Goal: Task Accomplishment & Management: Complete application form

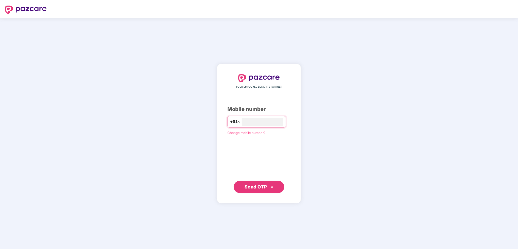
type input "**********"
click at [255, 186] on span "Send OTP" at bounding box center [255, 186] width 23 height 5
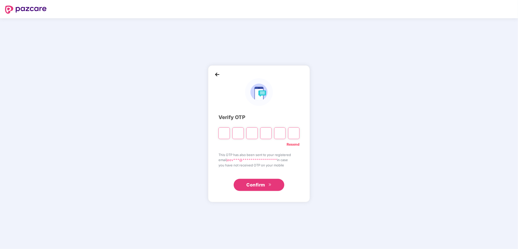
type input "*"
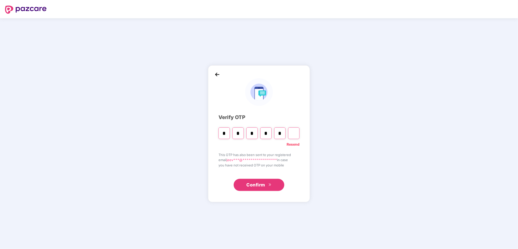
type input "*"
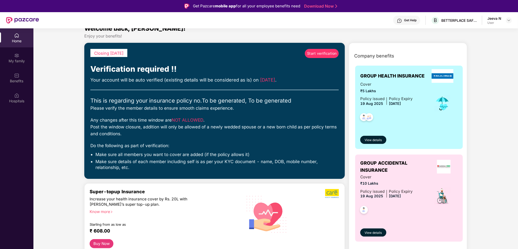
scroll to position [8, 0]
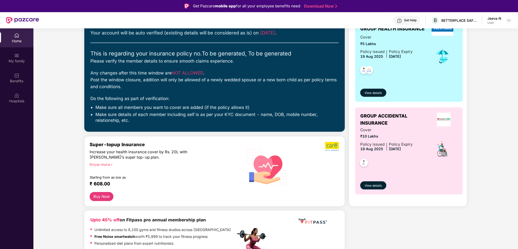
click at [343, 156] on div "Company benefits GROUP HEALTH INSURANCE Cover ₹5 Lakhs Policy issued [DATE] Pol…" at bounding box center [408, 104] width 140 height 204
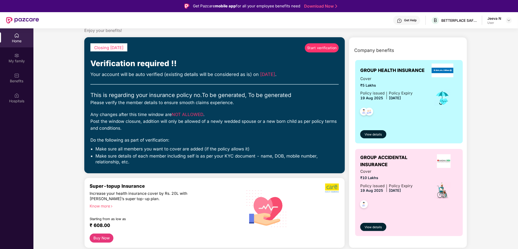
scroll to position [0, 0]
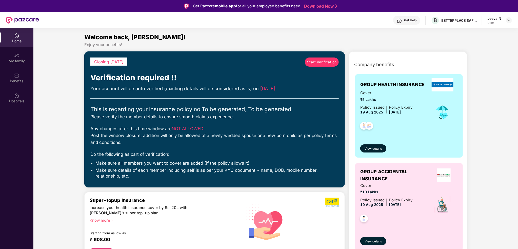
click at [324, 64] on span "Start verification" at bounding box center [322, 62] width 30 height 6
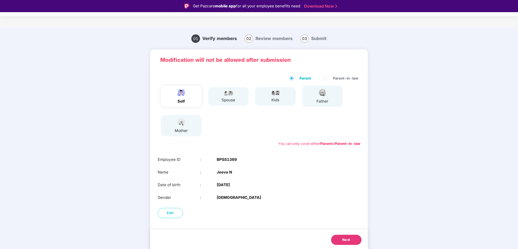
click at [142, 100] on div "01 Verify members 02 Review members 03 Submit Modification will not be allowed …" at bounding box center [259, 146] width 368 height 232
click at [339, 241] on button "Next" at bounding box center [346, 239] width 30 height 10
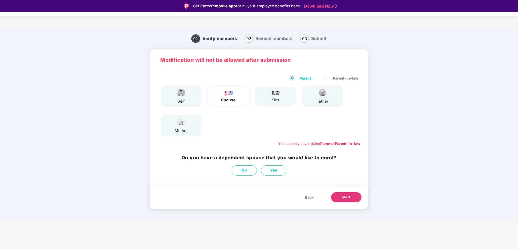
scroll to position [0, 0]
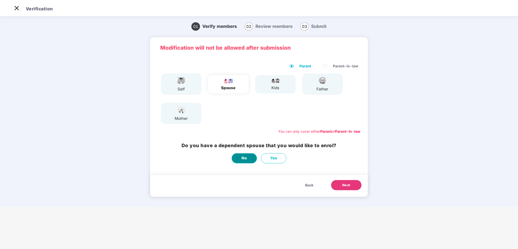
click at [242, 160] on span "No" at bounding box center [244, 158] width 5 height 6
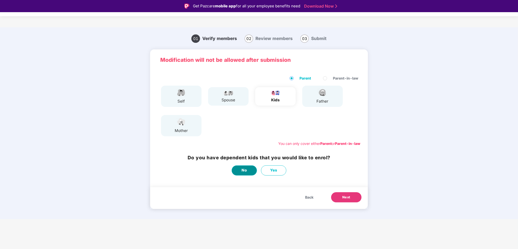
click at [237, 170] on button "No" at bounding box center [244, 170] width 25 height 10
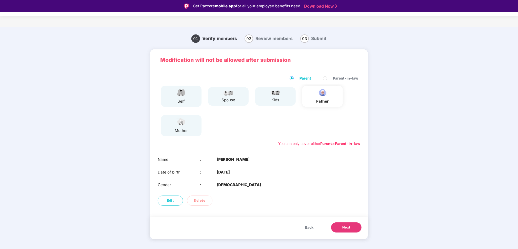
click at [341, 224] on button "Next" at bounding box center [346, 227] width 30 height 10
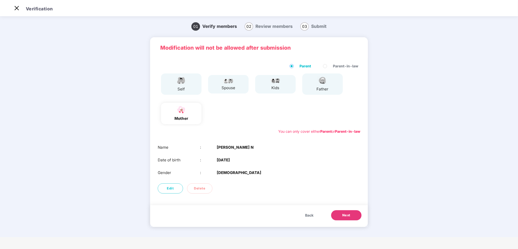
drag, startPoint x: 352, startPoint y: 217, endPoint x: 347, endPoint y: 201, distance: 16.8
click at [347, 201] on div "Modification will not be allowed after submission Parent Parent-in-law self spo…" at bounding box center [259, 131] width 218 height 189
click at [347, 210] on button "Next" at bounding box center [346, 215] width 30 height 10
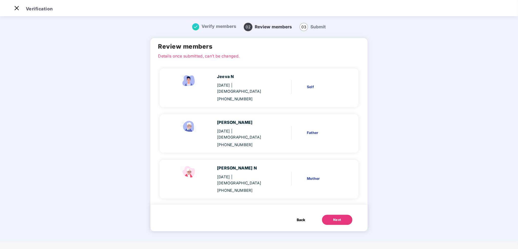
click at [341, 215] on button "Next" at bounding box center [337, 220] width 30 height 10
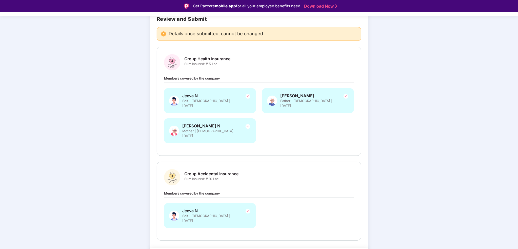
scroll to position [42, 0]
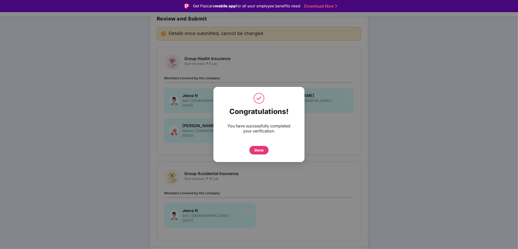
click at [263, 149] on div "Done" at bounding box center [258, 150] width 9 height 6
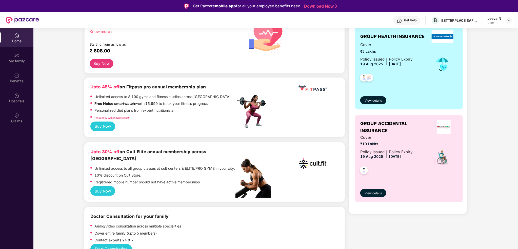
scroll to position [89, 0]
click at [16, 79] on div "Benefits" at bounding box center [16, 80] width 33 height 5
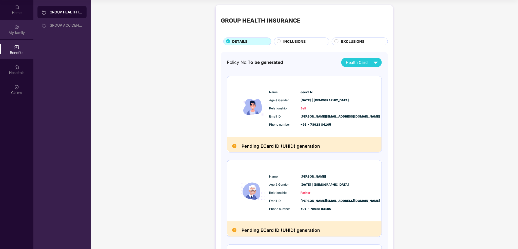
click at [19, 30] on div "My family" at bounding box center [16, 32] width 33 height 5
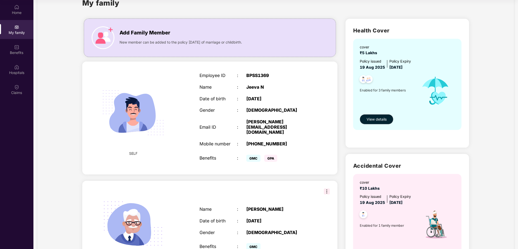
scroll to position [7, 0]
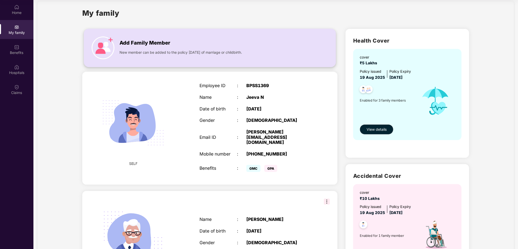
click at [144, 52] on span "New member can be added to the policy within 30 days of marriage or childbirth." at bounding box center [180, 53] width 122 height 6
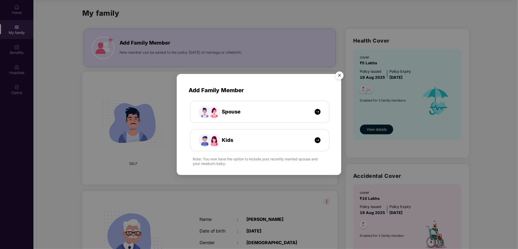
click at [14, 89] on div "Add Family Member Spouse Kids Note: You now have the option to include your rec…" at bounding box center [259, 124] width 518 height 249
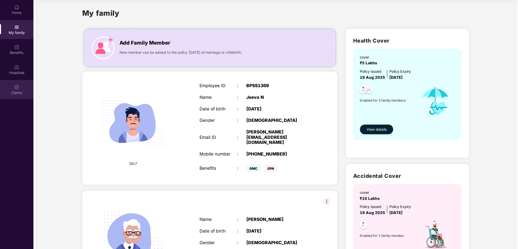
click at [13, 90] on div "Claims" at bounding box center [16, 89] width 33 height 19
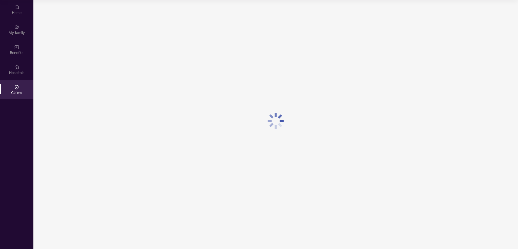
click at [13, 90] on div "Claims" at bounding box center [16, 92] width 33 height 5
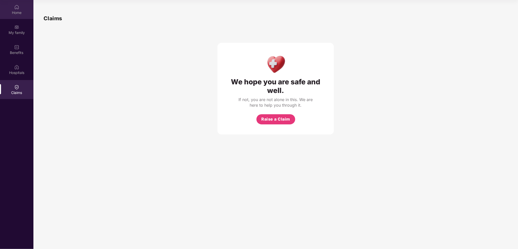
click at [12, 12] on div "Home" at bounding box center [16, 12] width 33 height 5
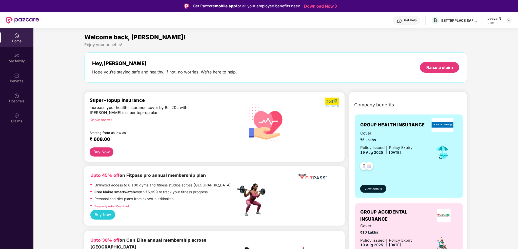
scroll to position [1, 0]
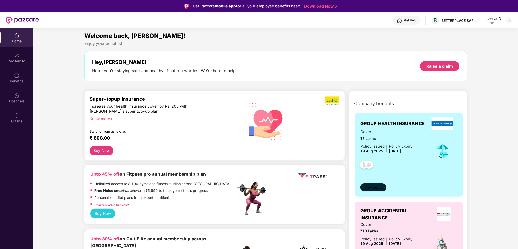
click at [380, 188] on span "View details" at bounding box center [373, 187] width 17 height 5
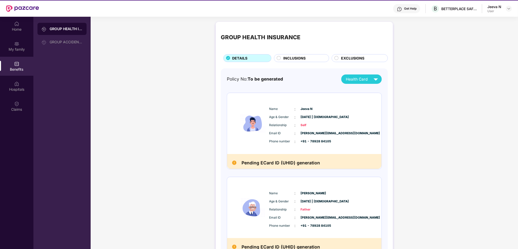
scroll to position [1, 0]
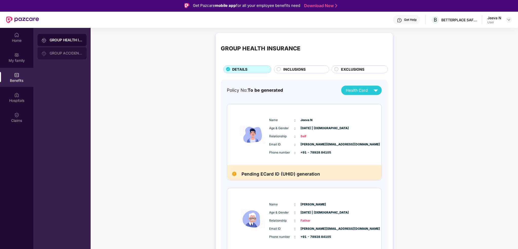
click at [59, 50] on div "GROUP ACCIDENTAL INSURANCE" at bounding box center [61, 53] width 49 height 12
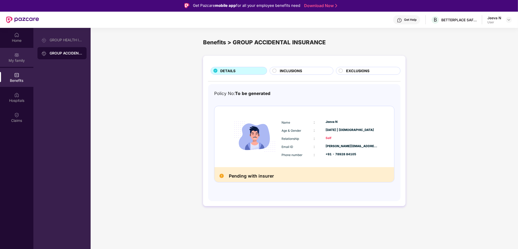
click at [17, 52] on div at bounding box center [16, 54] width 5 height 5
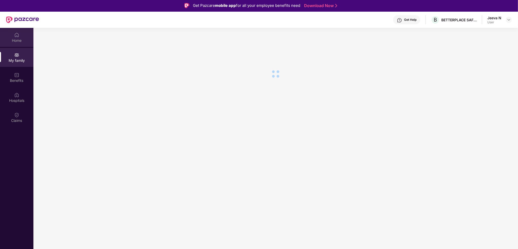
click at [23, 39] on div "Home" at bounding box center [16, 40] width 33 height 5
